Goal: Task Accomplishment & Management: Manage account settings

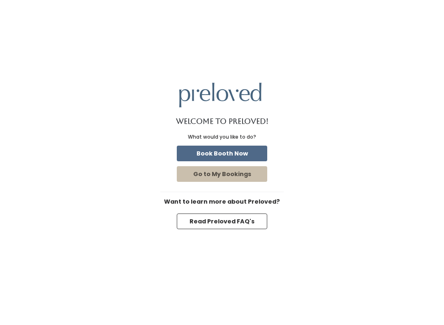
click at [252, 152] on button "Book Booth Now" at bounding box center [222, 153] width 90 height 16
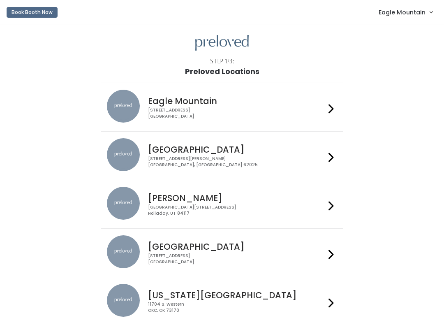
click at [396, 20] on link "Eagle Mountain" at bounding box center [405, 12] width 70 height 18
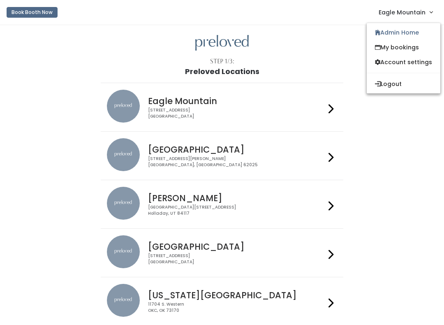
click at [408, 36] on link "Admin Home" at bounding box center [404, 32] width 74 height 15
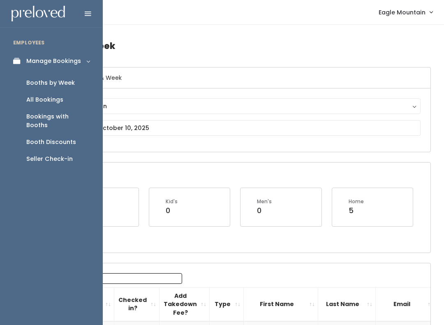
click at [74, 138] on div "Booth Discounts" at bounding box center [51, 142] width 50 height 9
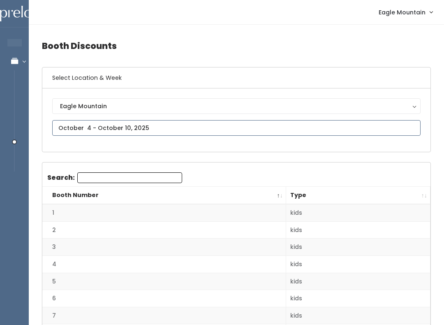
click at [406, 131] on input "text" at bounding box center [236, 128] width 368 height 16
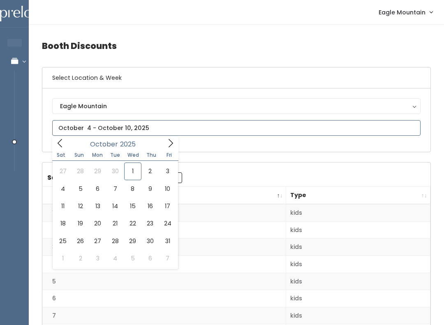
click at [66, 148] on span at bounding box center [60, 142] width 16 height 13
type input "September 27 to October 3"
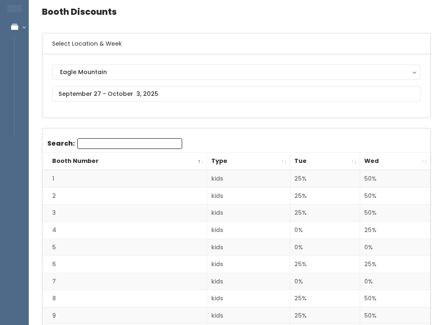
scroll to position [34, 0]
click at [422, 164] on th "Wed" at bounding box center [395, 161] width 70 height 18
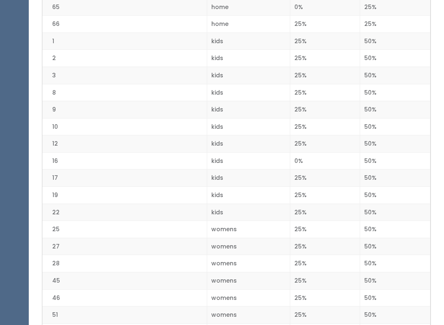
scroll to position [957, 0]
